Goal: Find specific page/section

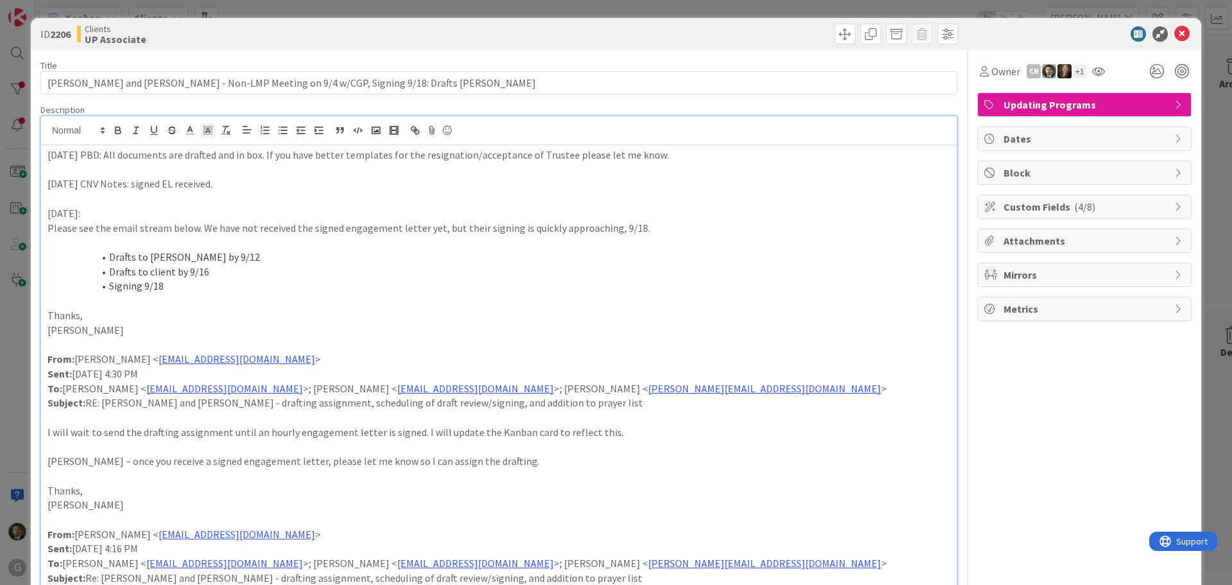
scroll to position [449, 0]
click at [785, 6] on div "ID 2206 Clients UP Associate Title 89 / 128 [PERSON_NAME] and [PERSON_NAME] - N…" at bounding box center [616, 292] width 1232 height 585
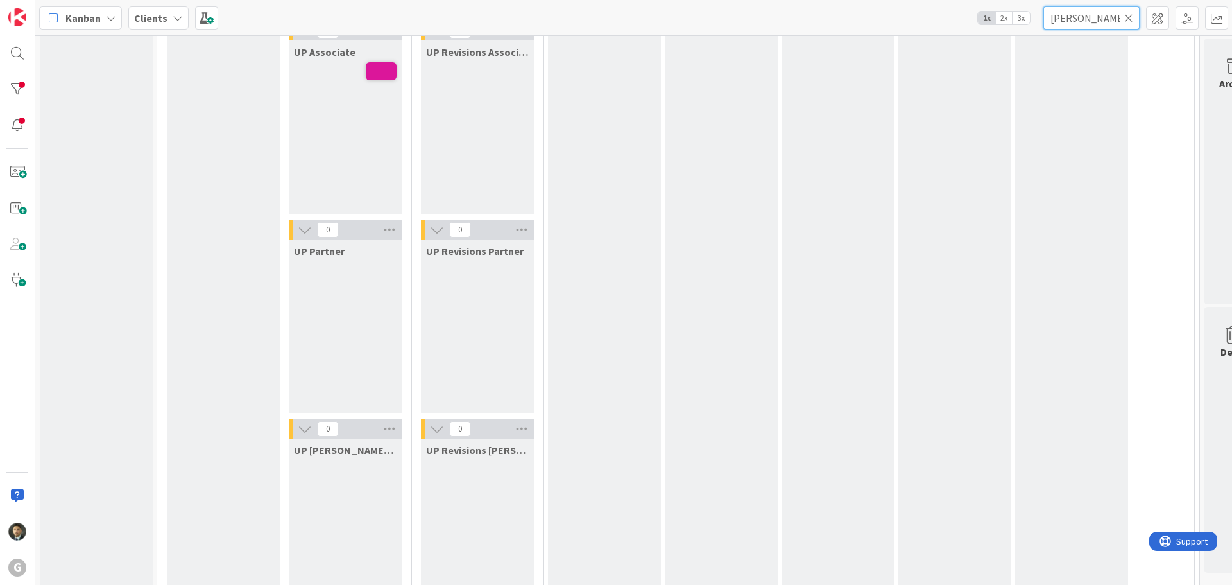
drag, startPoint x: 1098, startPoint y: 19, endPoint x: 956, endPoint y: 14, distance: 142.6
click at [956, 14] on div "Kanban Clients 1x 2x 3x [PERSON_NAME]" at bounding box center [633, 17] width 1197 height 35
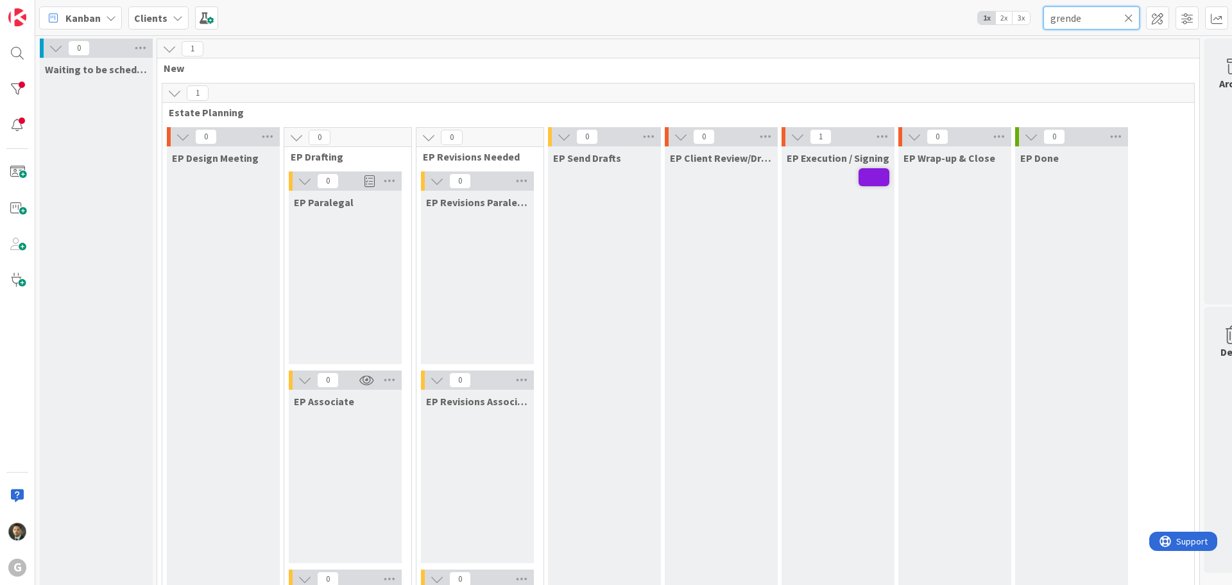
drag, startPoint x: 1091, startPoint y: 11, endPoint x: 974, endPoint y: 19, distance: 116.4
click at [976, 19] on div "Kanban Clients 1x 2x 3x grende" at bounding box center [633, 17] width 1197 height 35
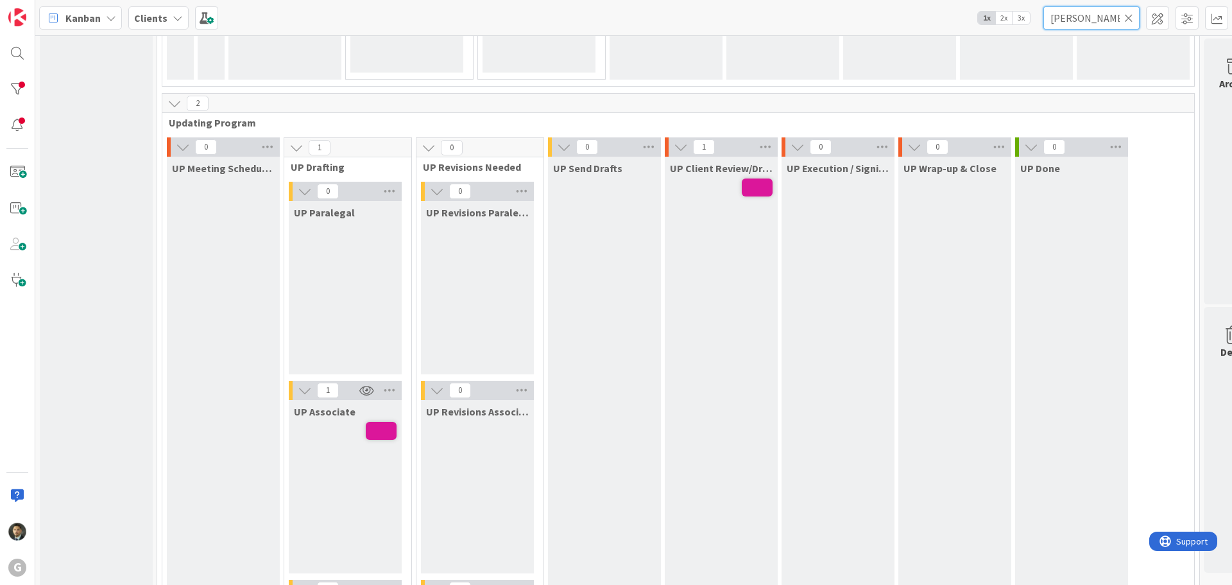
scroll to position [1797, 0]
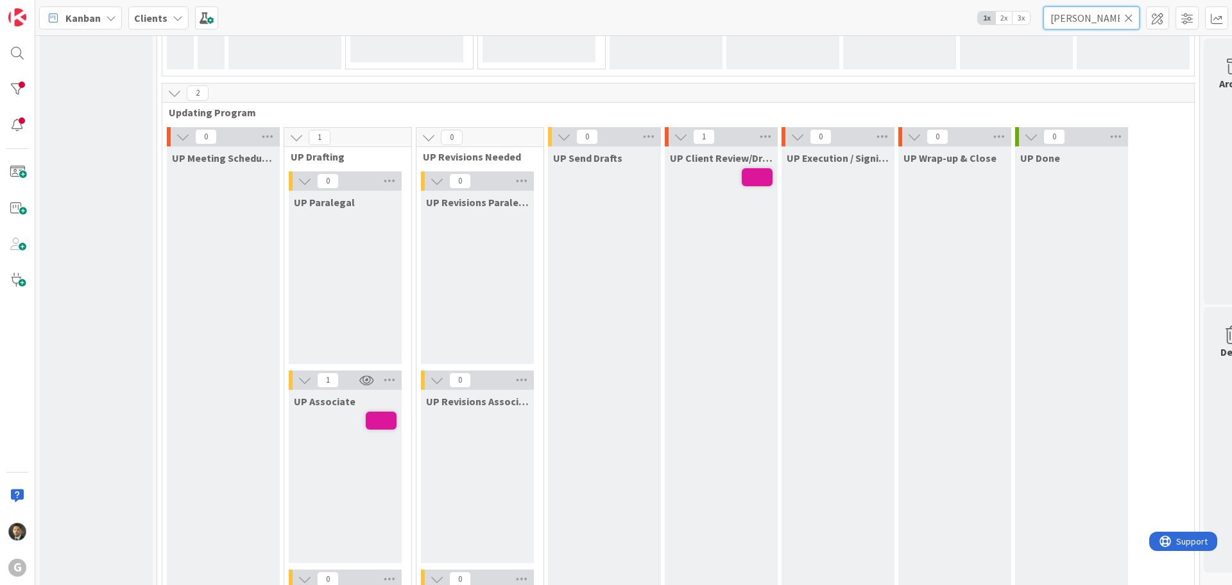
type input "[PERSON_NAME]"
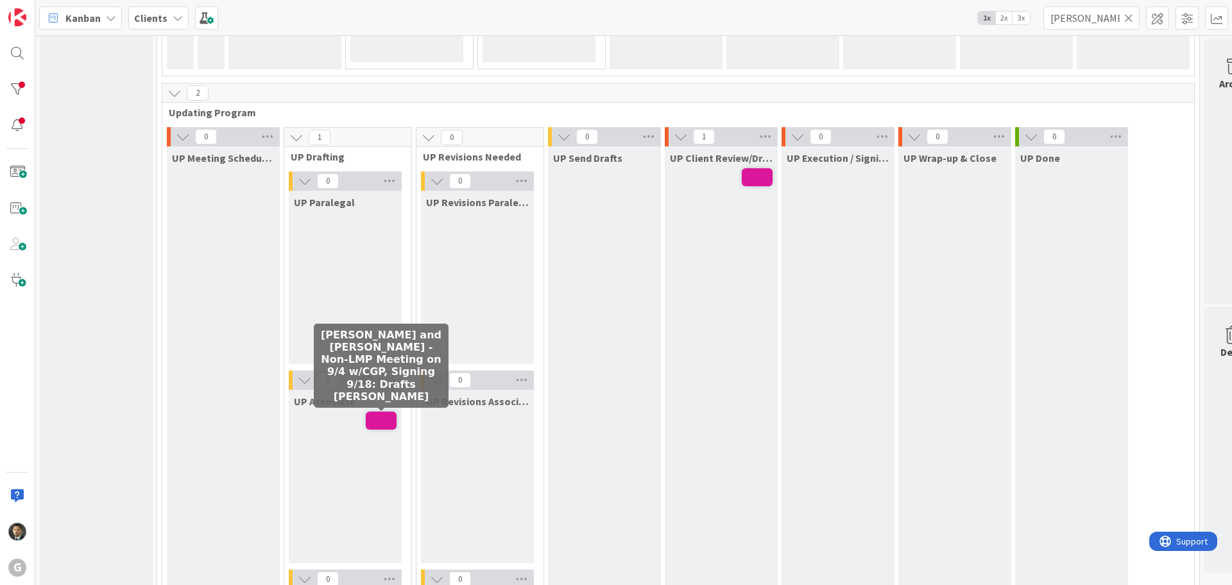
click at [379, 424] on span at bounding box center [381, 420] width 31 height 18
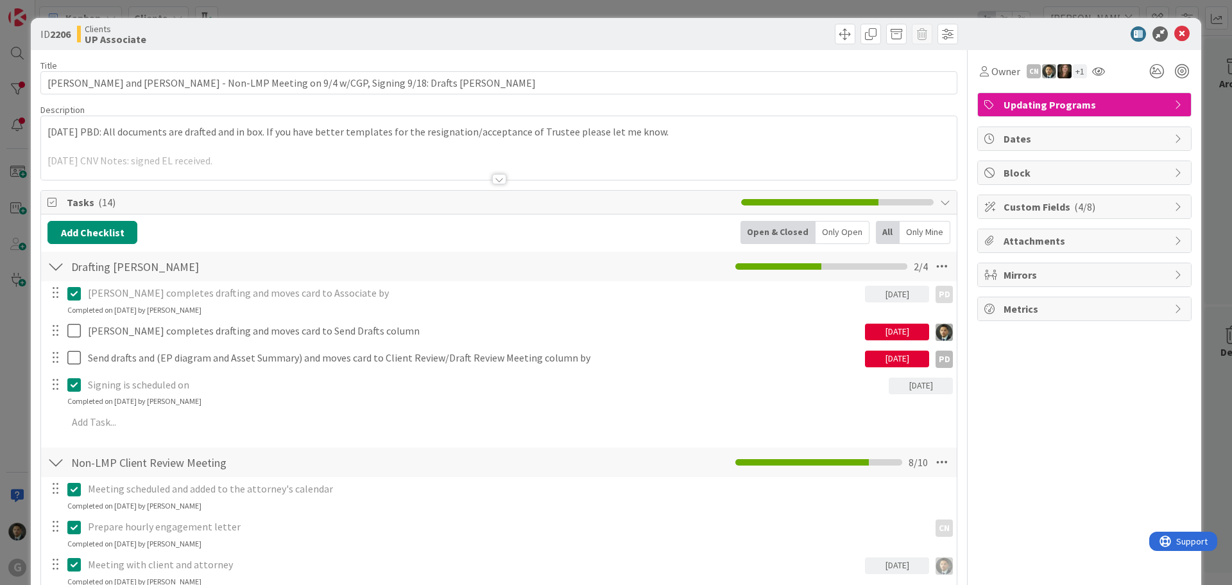
click at [492, 177] on div at bounding box center [499, 179] width 14 height 10
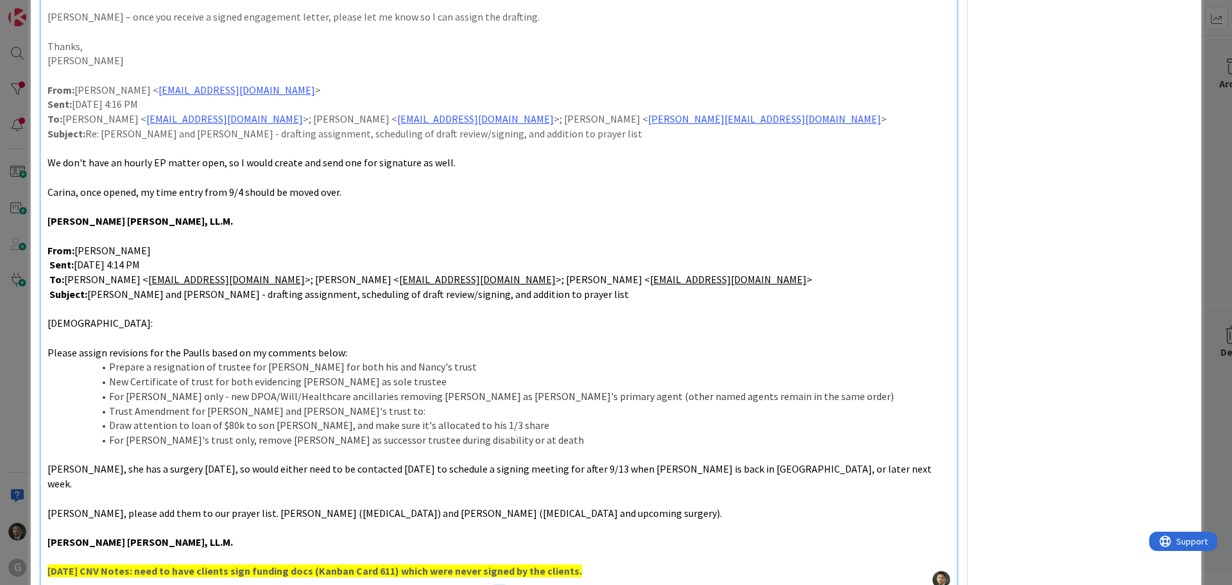
scroll to position [449, 0]
